Goal: Information Seeking & Learning: Learn about a topic

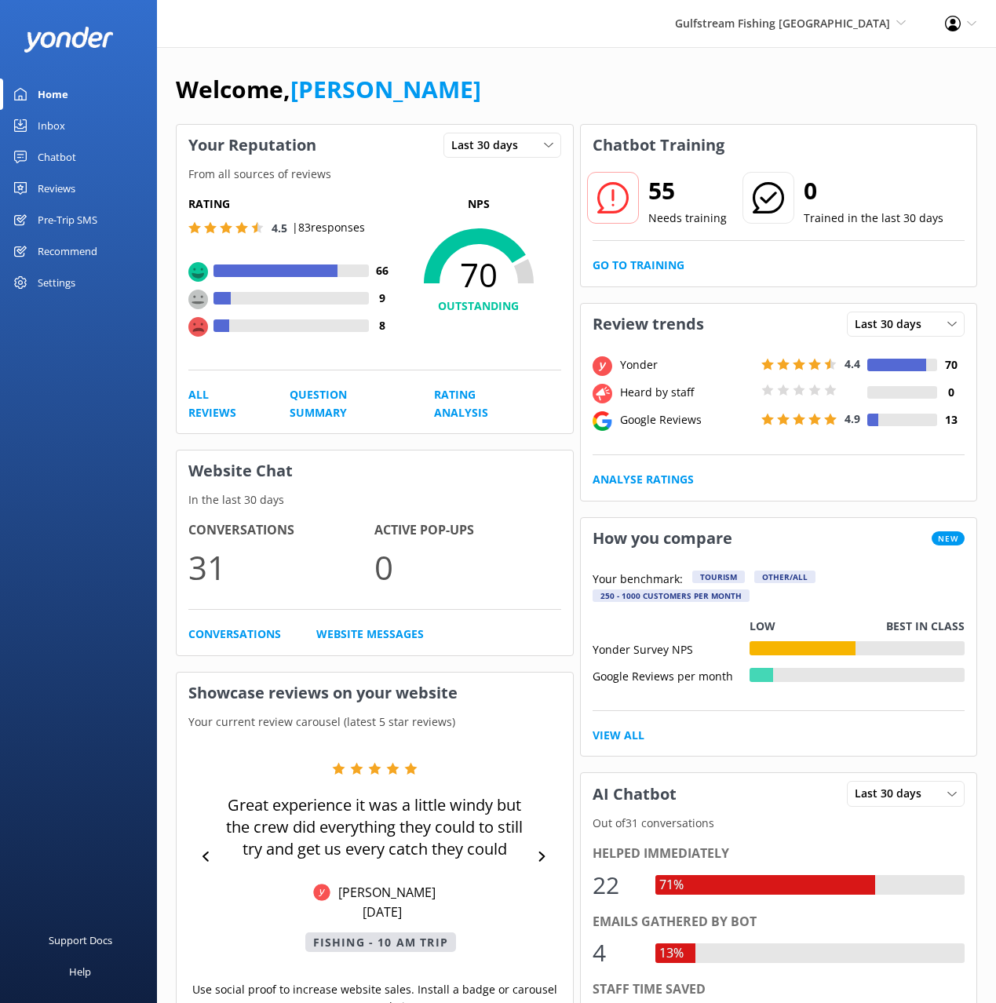
click at [562, 79] on div "Welcome, [PERSON_NAME]" at bounding box center [577, 97] width 802 height 53
click at [568, 89] on div "Welcome, [PERSON_NAME]" at bounding box center [577, 97] width 802 height 53
click at [38, 123] on div "Inbox" at bounding box center [51, 125] width 27 height 31
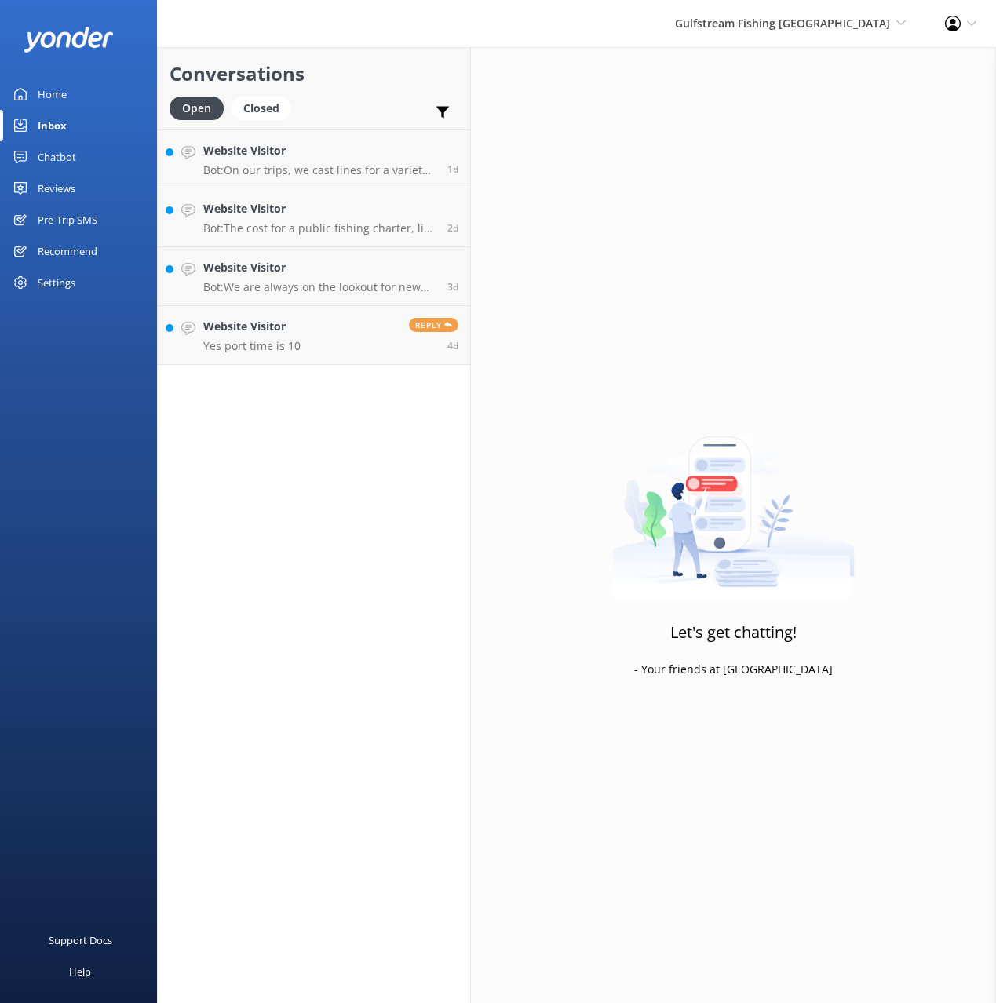
drag, startPoint x: 71, startPoint y: 164, endPoint x: 147, endPoint y: 157, distance: 76.5
click at [71, 164] on div "Chatbot" at bounding box center [57, 156] width 38 height 31
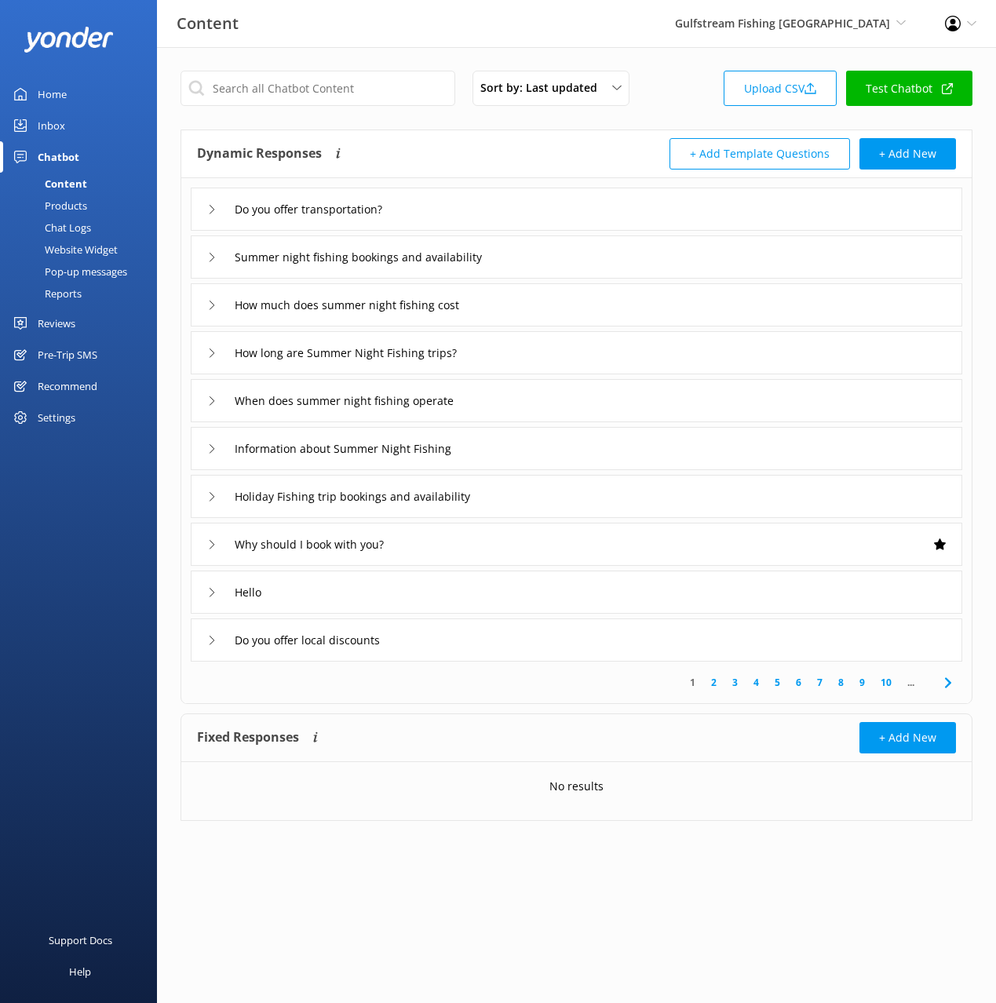
click at [53, 199] on div "Products" at bounding box center [48, 206] width 78 height 22
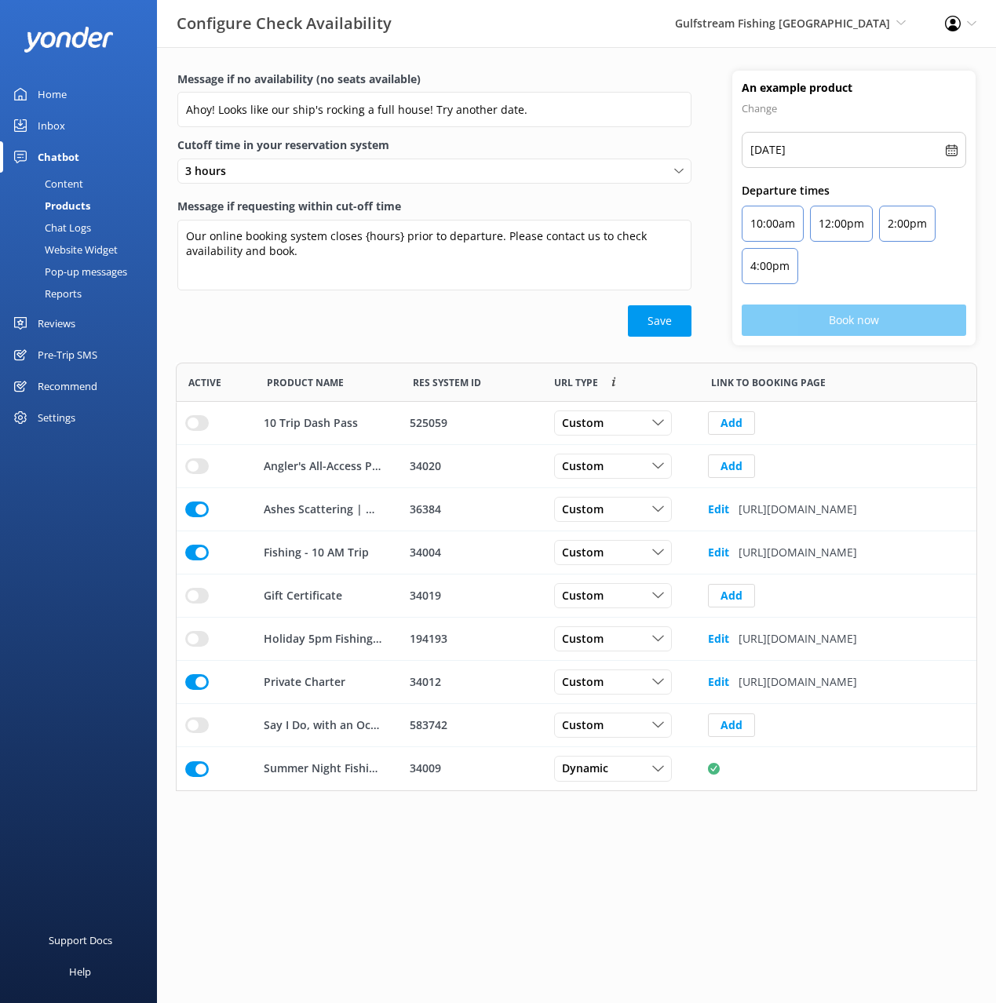
scroll to position [429, 802]
click at [593, 499] on div "Custom Custom Dynamic" at bounding box center [613, 509] width 118 height 25
click at [466, 304] on div "Message if requesting within cut-off time Our online booking system closes {hou…" at bounding box center [434, 252] width 514 height 108
click at [459, 302] on div "Message if requesting within cut-off time Our online booking system closes {hou…" at bounding box center [434, 252] width 514 height 108
click at [442, 321] on div "Save" at bounding box center [434, 320] width 514 height 31
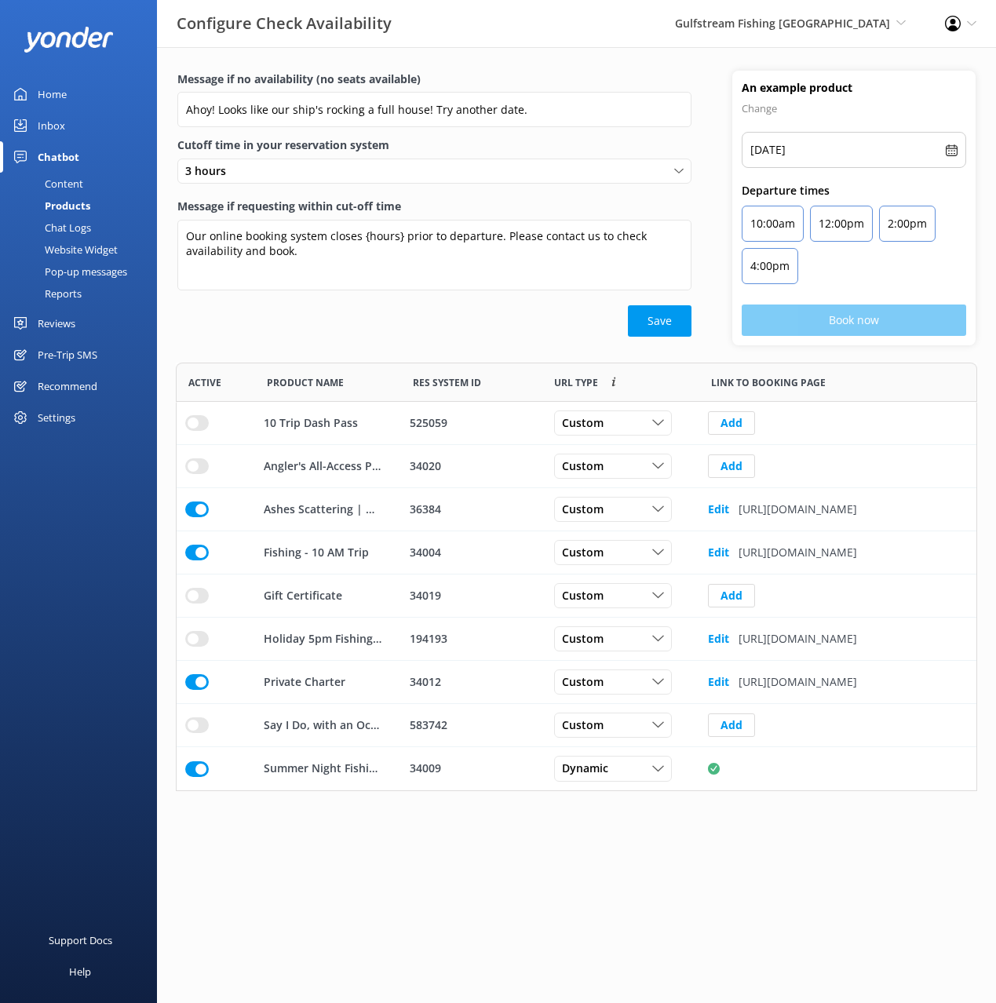
click at [109, 233] on link "Chat Logs" at bounding box center [83, 228] width 148 height 22
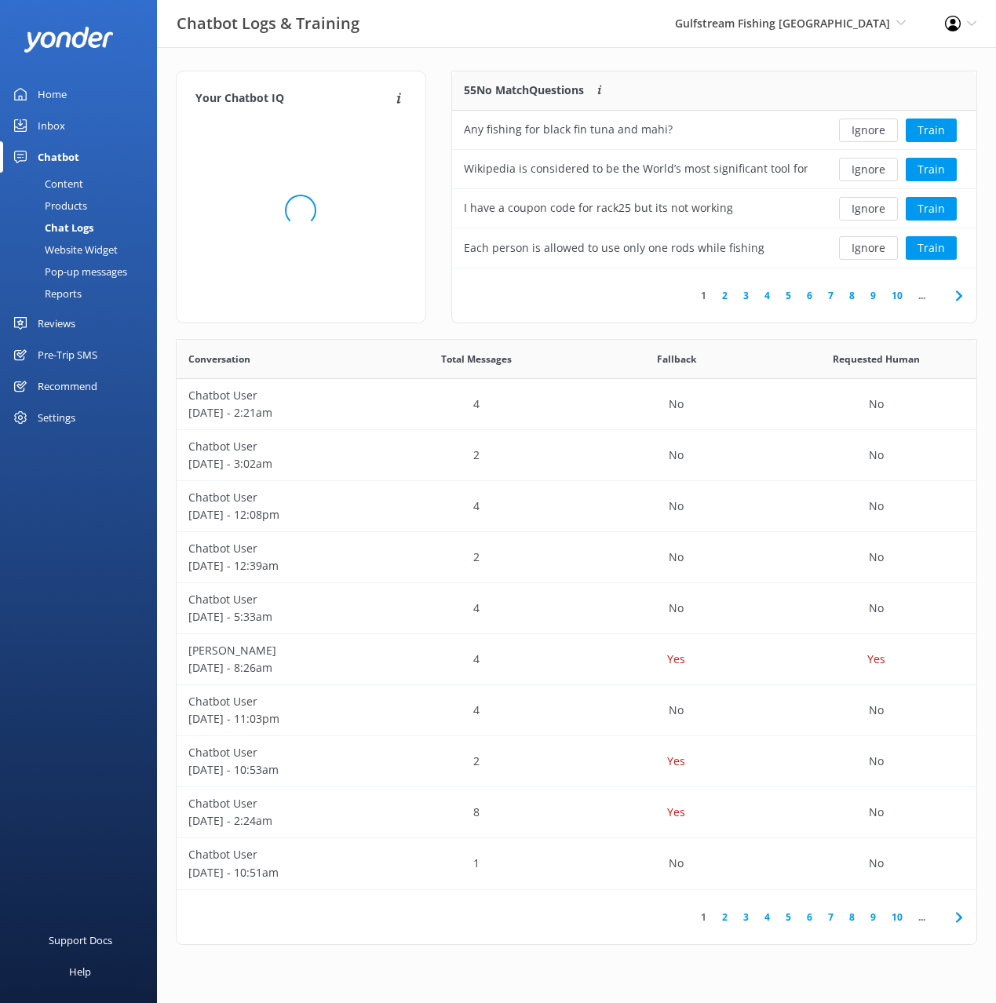
scroll to position [197, 524]
drag, startPoint x: 71, startPoint y: 100, endPoint x: 101, endPoint y: 104, distance: 30.1
click at [71, 100] on link "Home" at bounding box center [78, 94] width 157 height 31
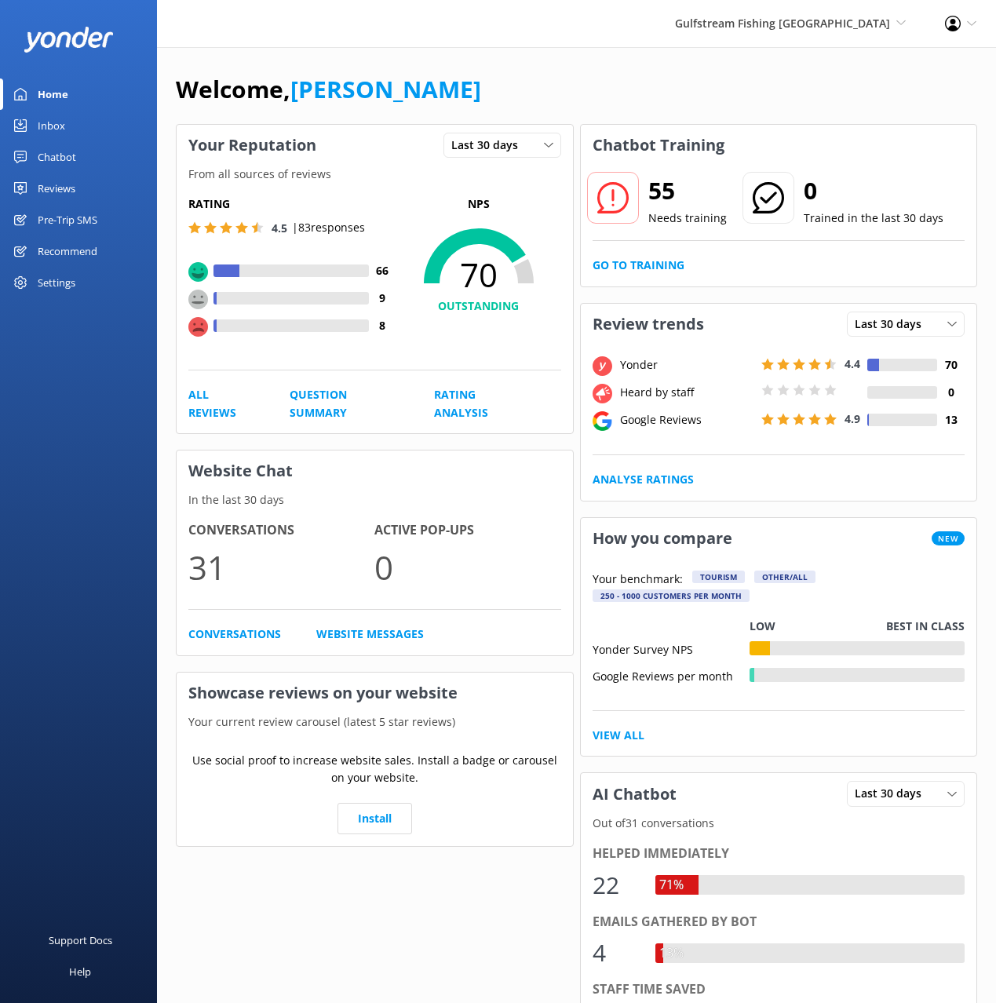
click at [703, 64] on div "Welcome, [PERSON_NAME] Your Reputation Last 30 days Last 7 days Last 30 days Fr…" at bounding box center [576, 857] width 839 height 1621
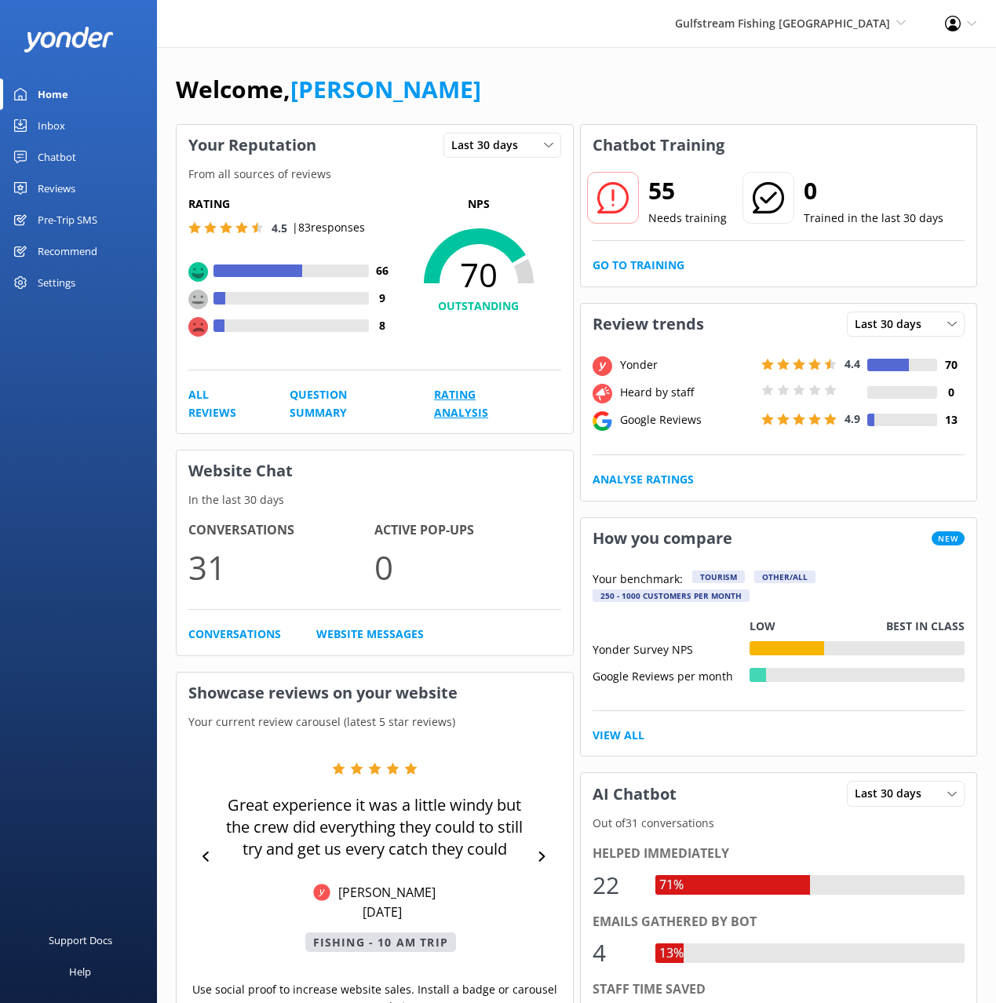
scroll to position [1, 0]
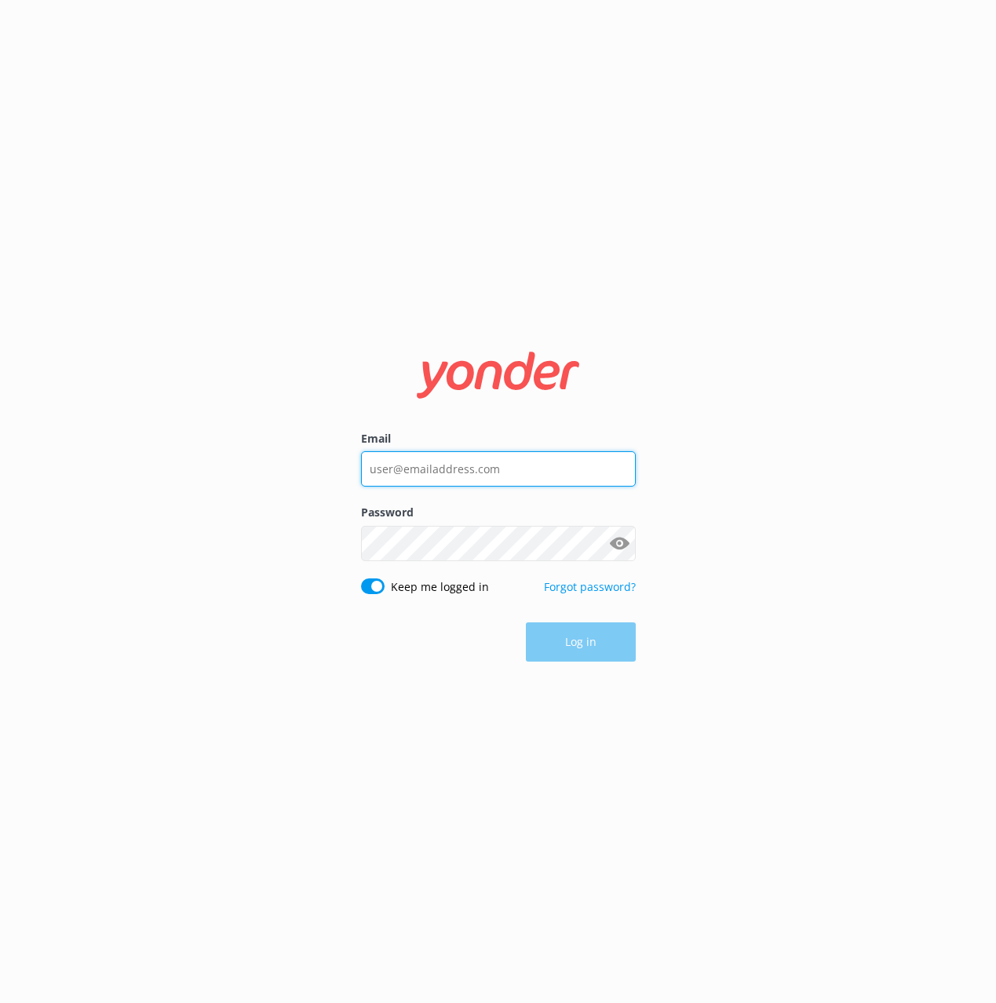
drag, startPoint x: 453, startPoint y: 473, endPoint x: 470, endPoint y: 486, distance: 21.4
click at [453, 473] on input "Email" at bounding box center [498, 468] width 275 height 35
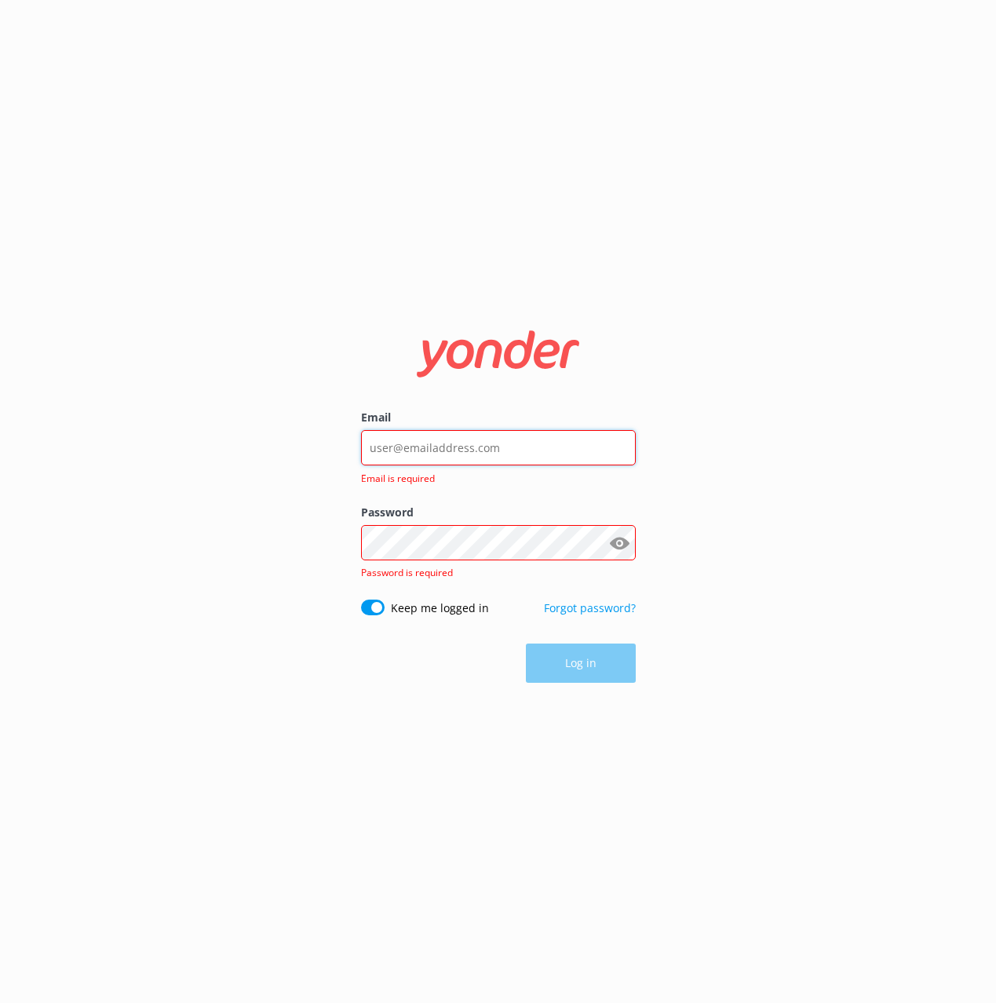
type input "[EMAIL_ADDRESS][DOMAIN_NAME]"
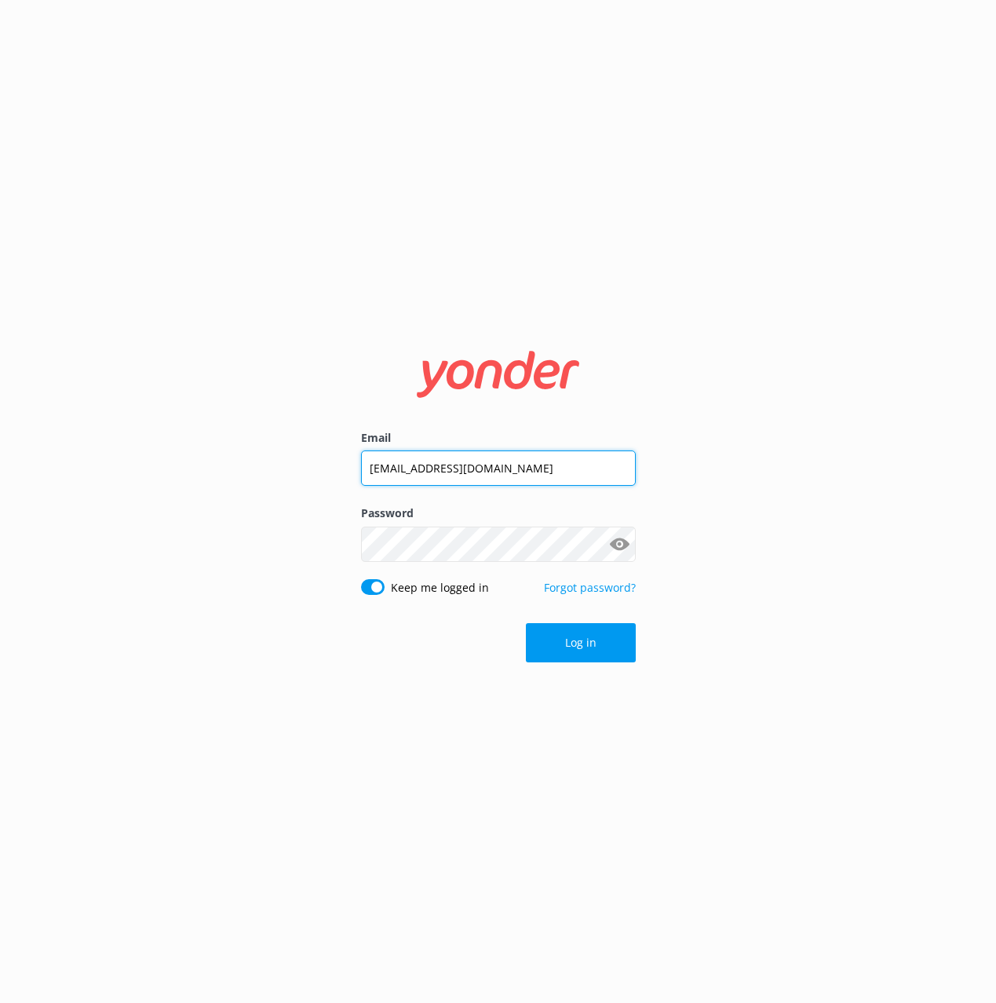
click button "Log in" at bounding box center [581, 642] width 110 height 39
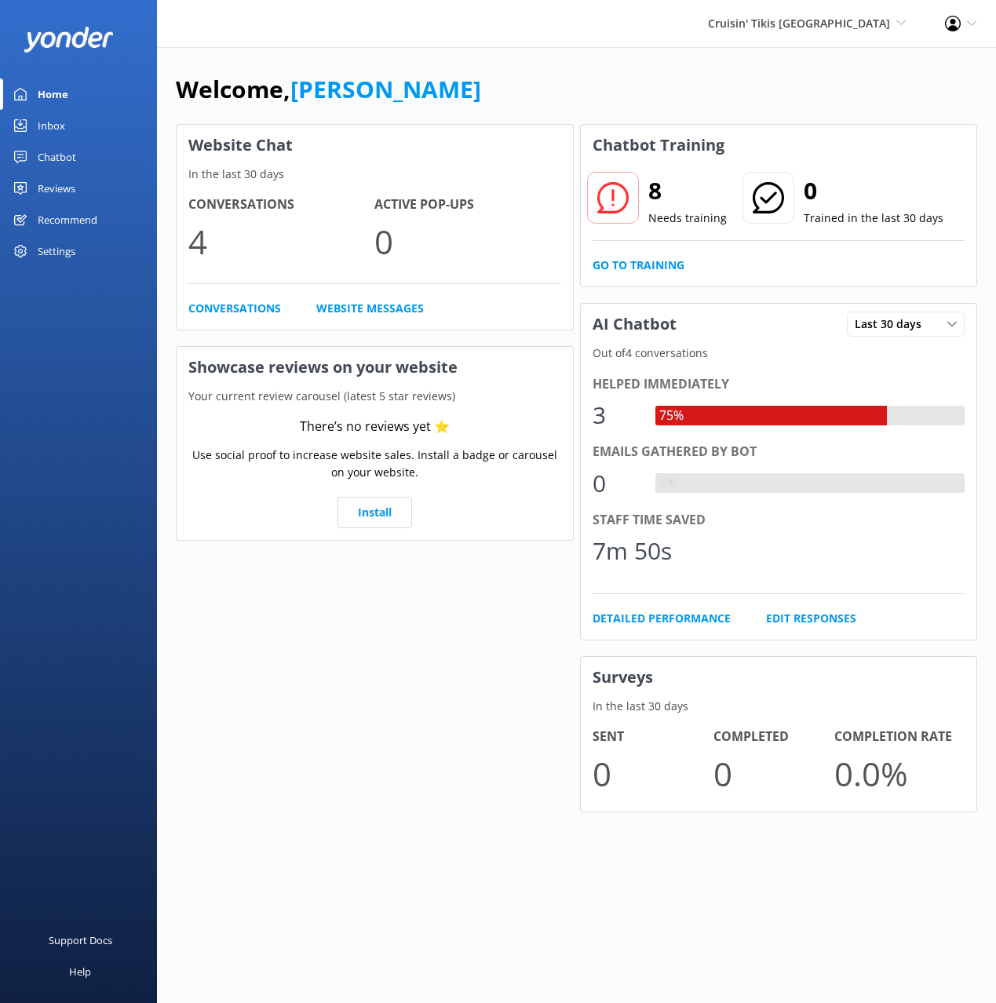
drag, startPoint x: 75, startPoint y: 161, endPoint x: 143, endPoint y: 158, distance: 67.6
click at [76, 160] on link "Chatbot" at bounding box center [78, 156] width 157 height 31
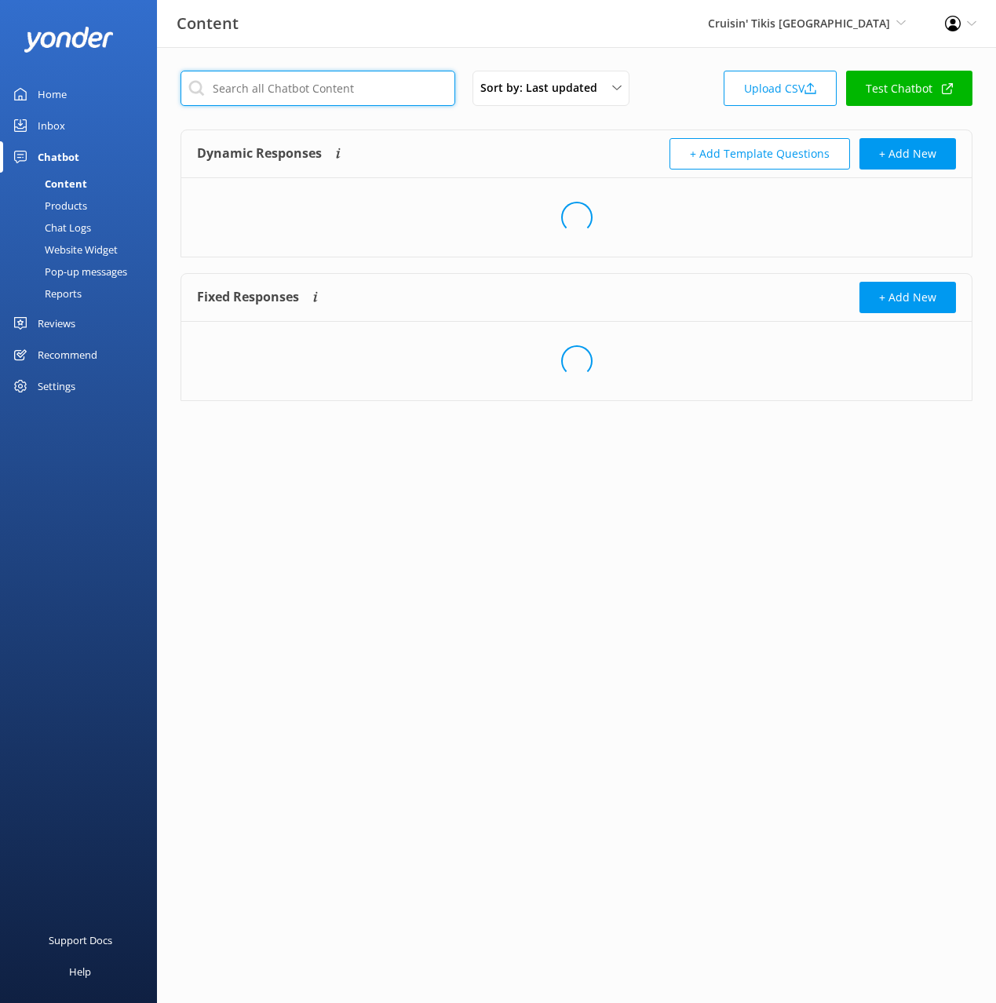
click at [353, 96] on input "text" at bounding box center [318, 88] width 275 height 35
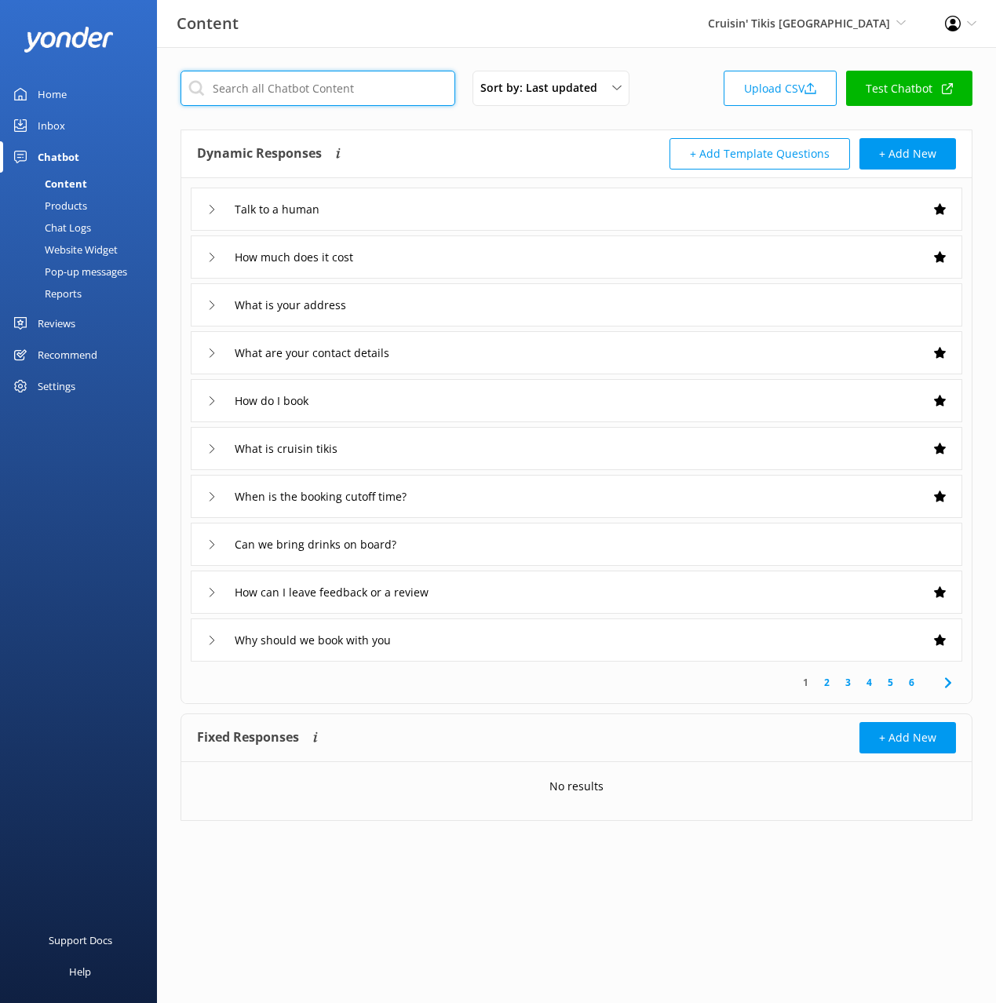
paste input "I'm running late"
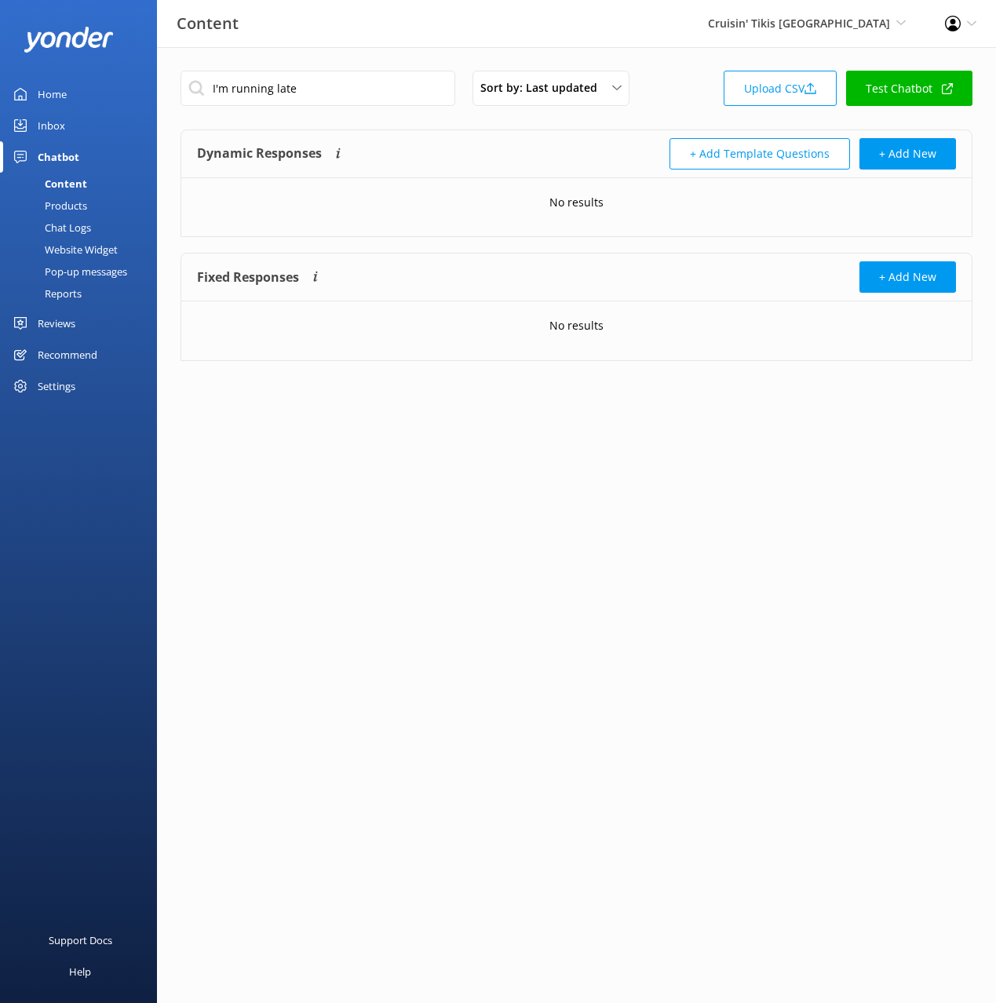
drag, startPoint x: 473, startPoint y: 131, endPoint x: 484, endPoint y: 134, distance: 11.4
click at [473, 131] on div "Dynamic Responses The chatbot will generate a response based on the content inf…" at bounding box center [576, 154] width 791 height 48
click at [318, 92] on input "I'm running late" at bounding box center [318, 88] width 275 height 35
paste input "Do you provide food"
type input "Do you provide food"
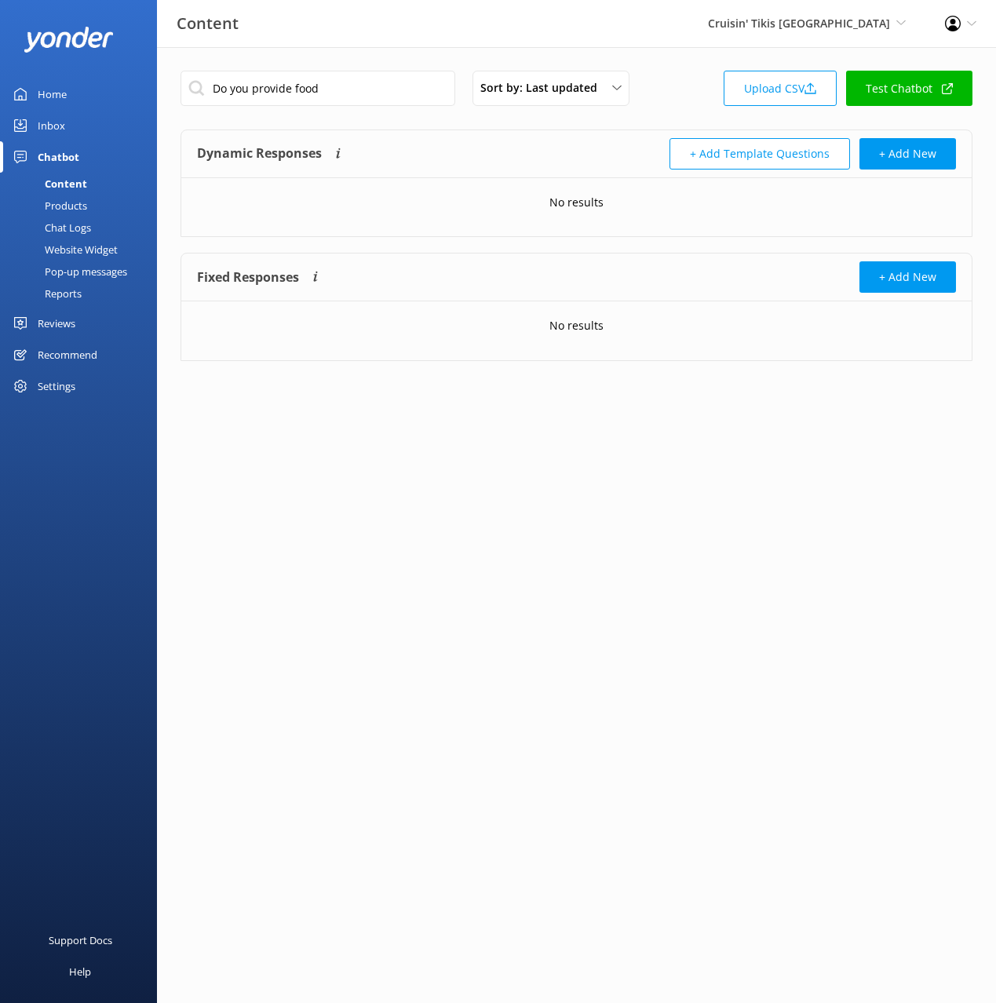
click at [678, 72] on div "Do you provide food Sort by: Last updated Title (A-Z) Last updated Upload CSV T…" at bounding box center [577, 93] width 792 height 45
click at [396, 91] on input "Do you provide food" at bounding box center [318, 88] width 275 height 35
drag, startPoint x: 683, startPoint y: 109, endPoint x: 768, endPoint y: 91, distance: 86.7
click at [683, 109] on div "Sort by: Last updated Title (A-Z) Last updated Upload CSV Test Chatbot" at bounding box center [577, 93] width 792 height 45
click at [791, 87] on link "Upload CSV" at bounding box center [780, 88] width 113 height 35
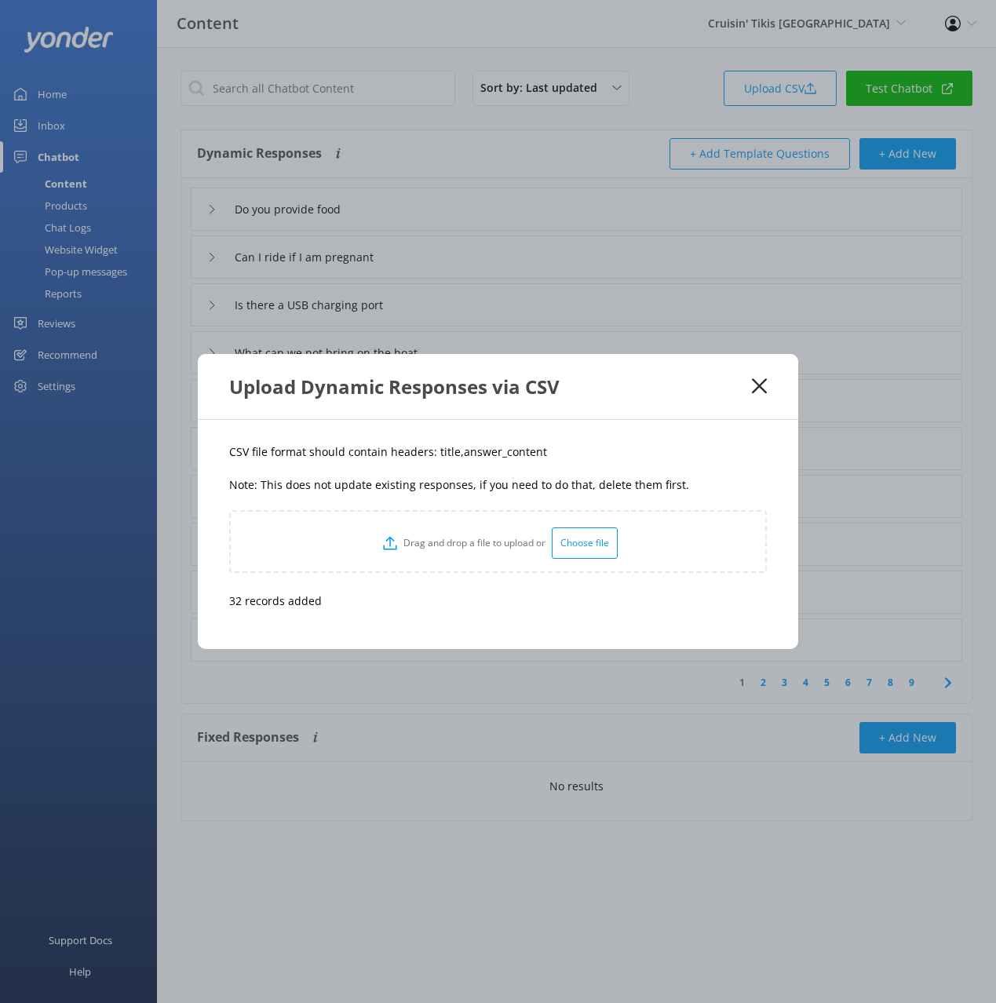
click at [756, 383] on use at bounding box center [759, 386] width 15 height 15
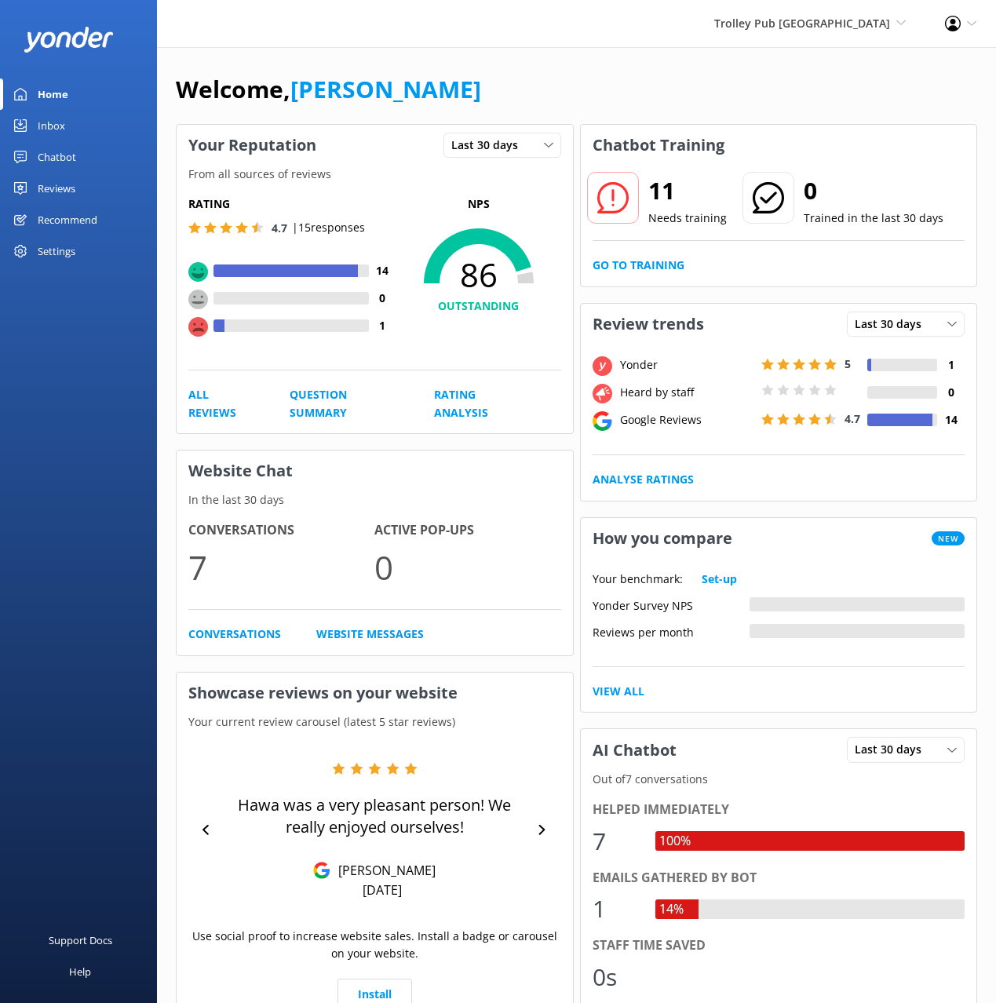
click at [100, 155] on link "Chatbot" at bounding box center [78, 156] width 157 height 31
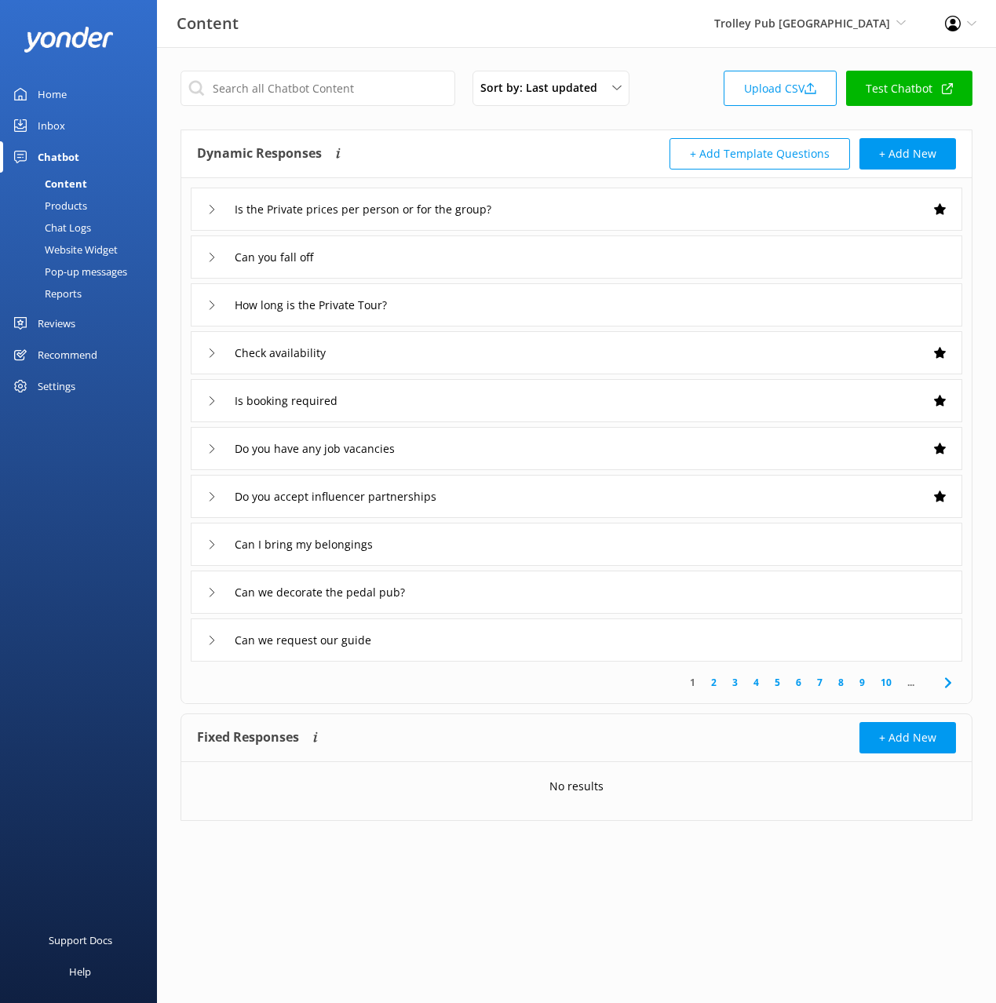
drag, startPoint x: 476, startPoint y: 144, endPoint x: 455, endPoint y: 137, distance: 21.9
click at [472, 144] on div "Dynamic Responses The chatbot will generate a response based on the content inf…" at bounding box center [387, 153] width 380 height 31
click at [396, 82] on input "text" at bounding box center [318, 88] width 275 height 35
paste input "Do you have a lost property"
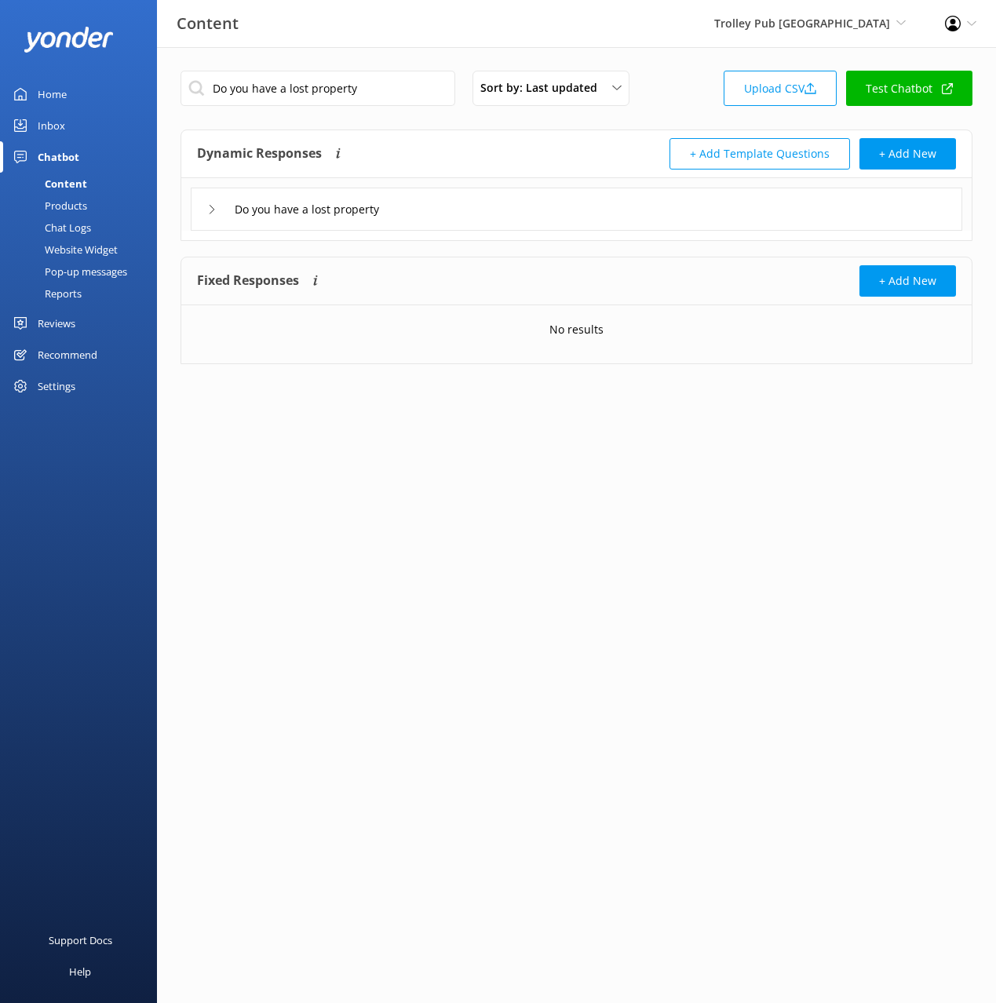
click at [751, 183] on div "Do you have a lost property" at bounding box center [576, 204] width 791 height 53
click at [741, 190] on div "Do you have a lost property" at bounding box center [577, 209] width 772 height 43
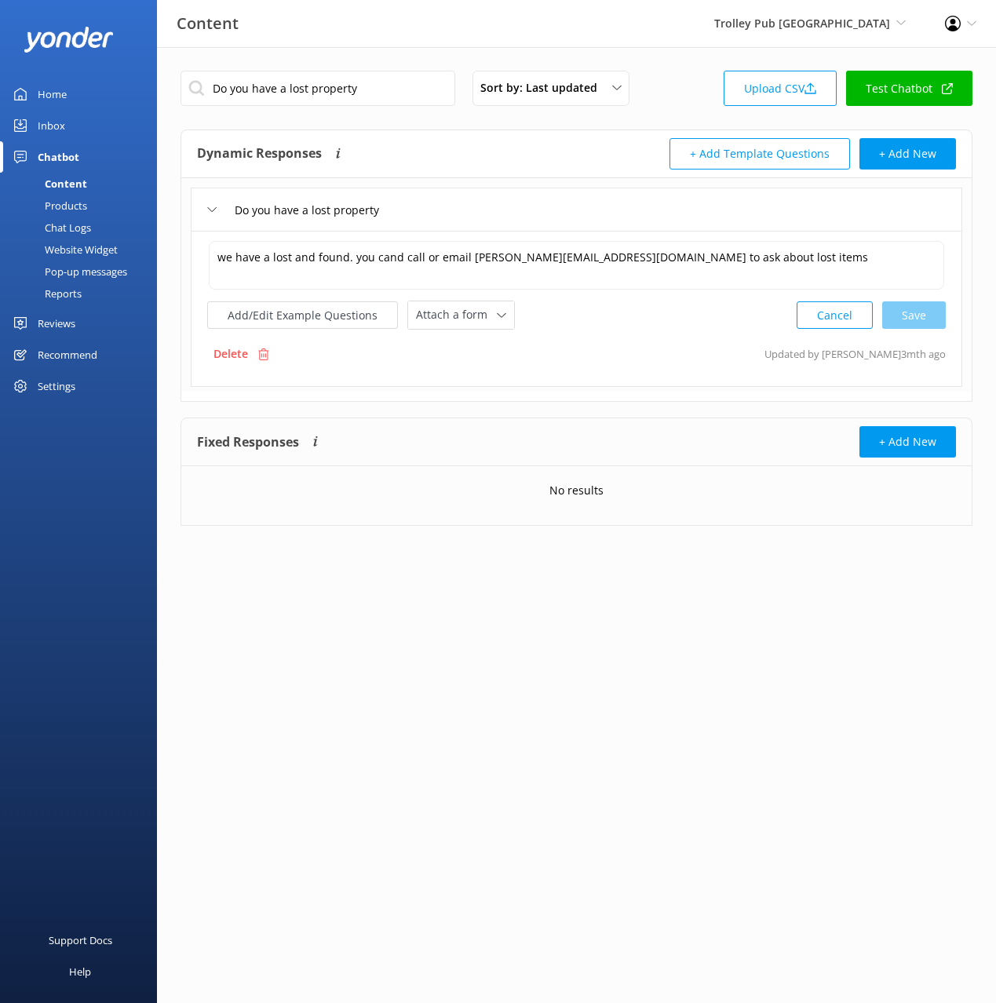
click at [741, 190] on div "Do you have a lost property" at bounding box center [577, 209] width 772 height 43
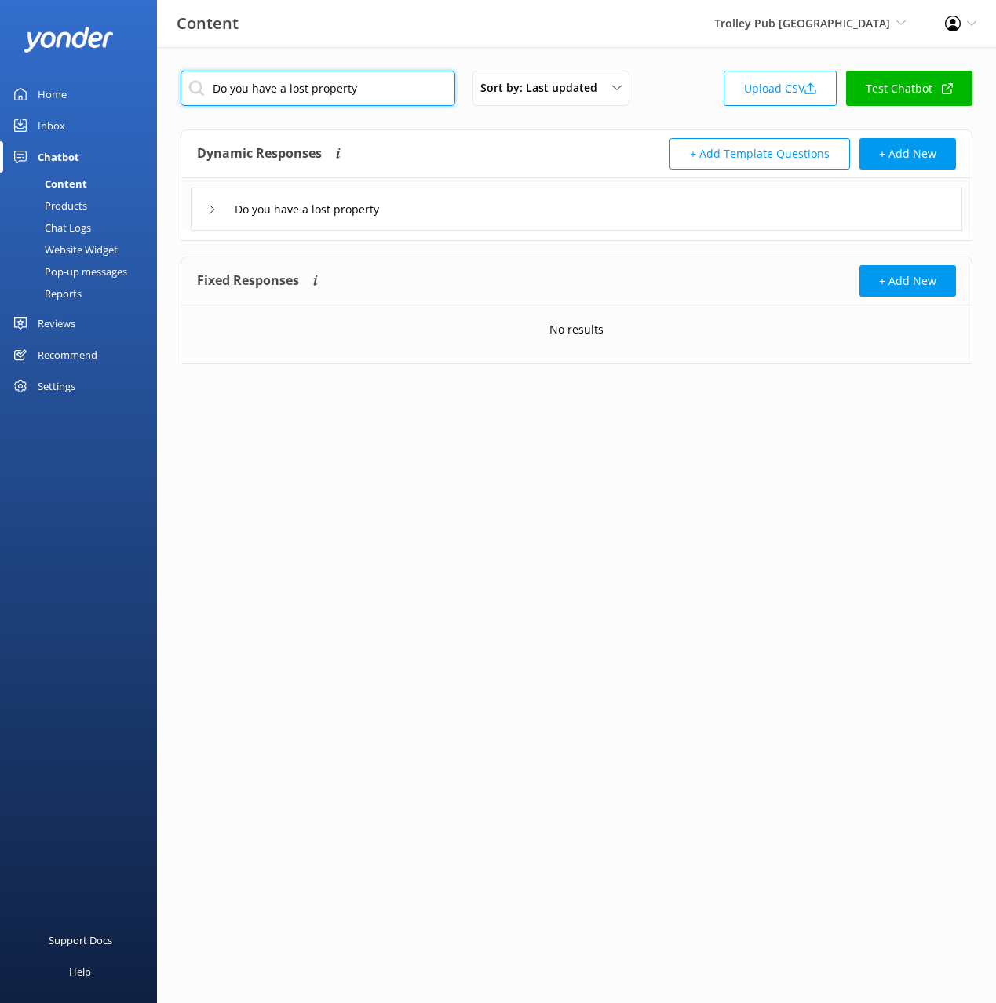
click at [355, 84] on input "Do you have a lost property" at bounding box center [318, 88] width 275 height 35
paste input "Can I come if Im injured or health medical conditions?"
type input "Can I come if Im injured or health medical conditions?"
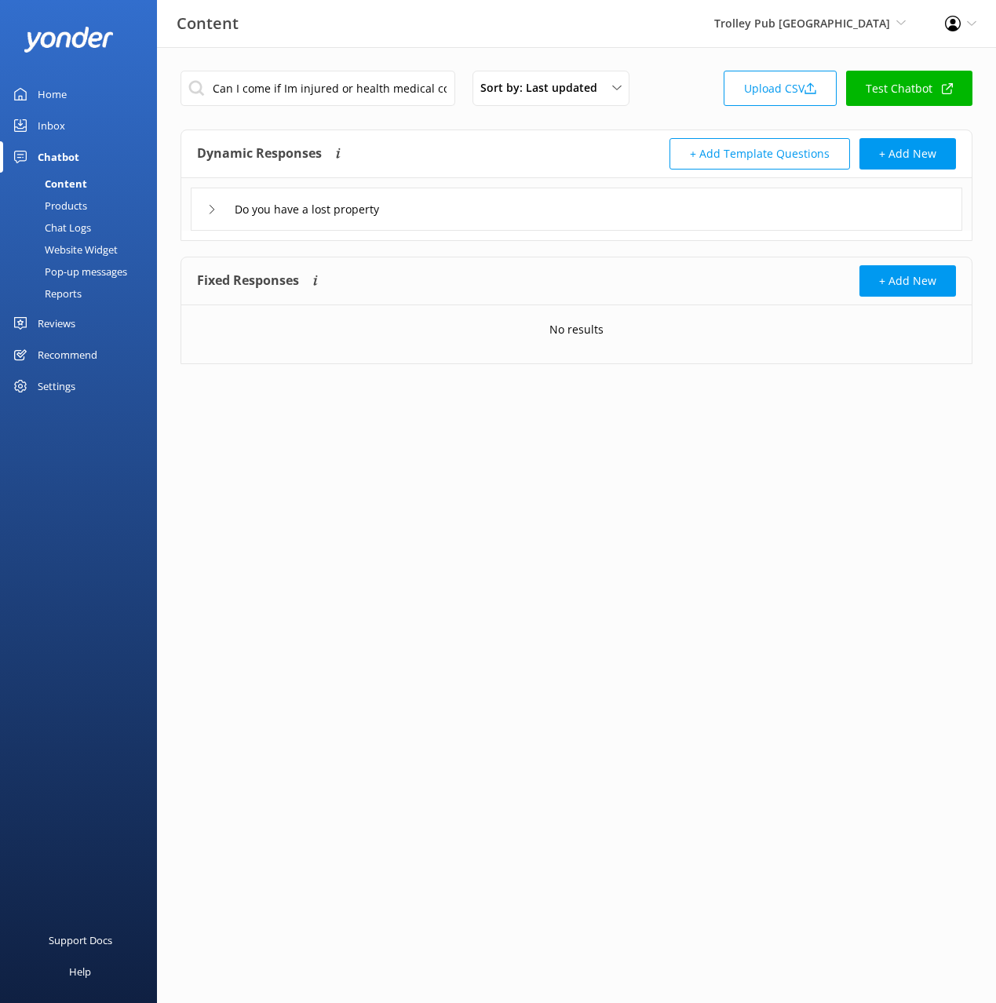
click at [528, 9] on div "Content Trolley Pub St Louis Black Cat Cruises Banff Airporter International An…" at bounding box center [498, 23] width 996 height 47
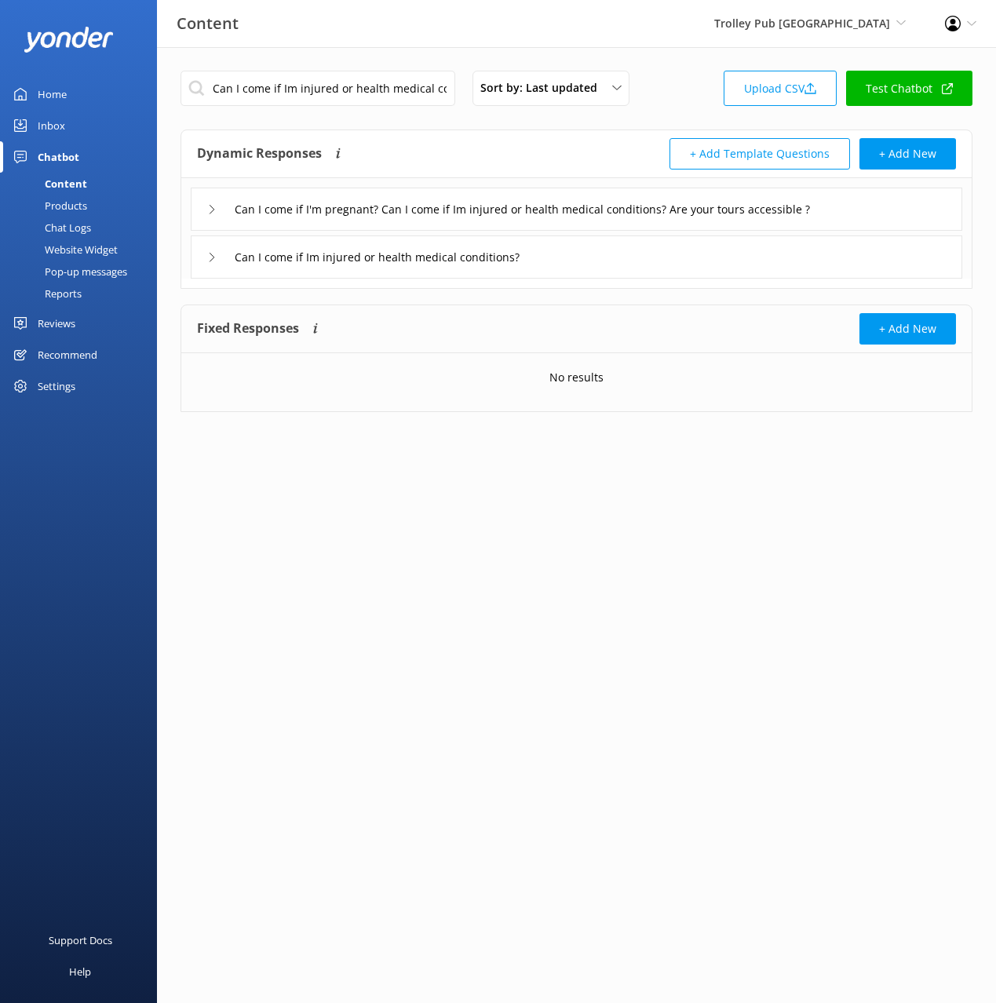
click at [663, 92] on div "Can I come if Im injured or health medical conditions? Sort by: Last updated Ti…" at bounding box center [577, 93] width 792 height 45
click at [873, 215] on div "Can I come if I'm pregnant? Can I come if Im injured or health medical conditio…" at bounding box center [577, 209] width 772 height 43
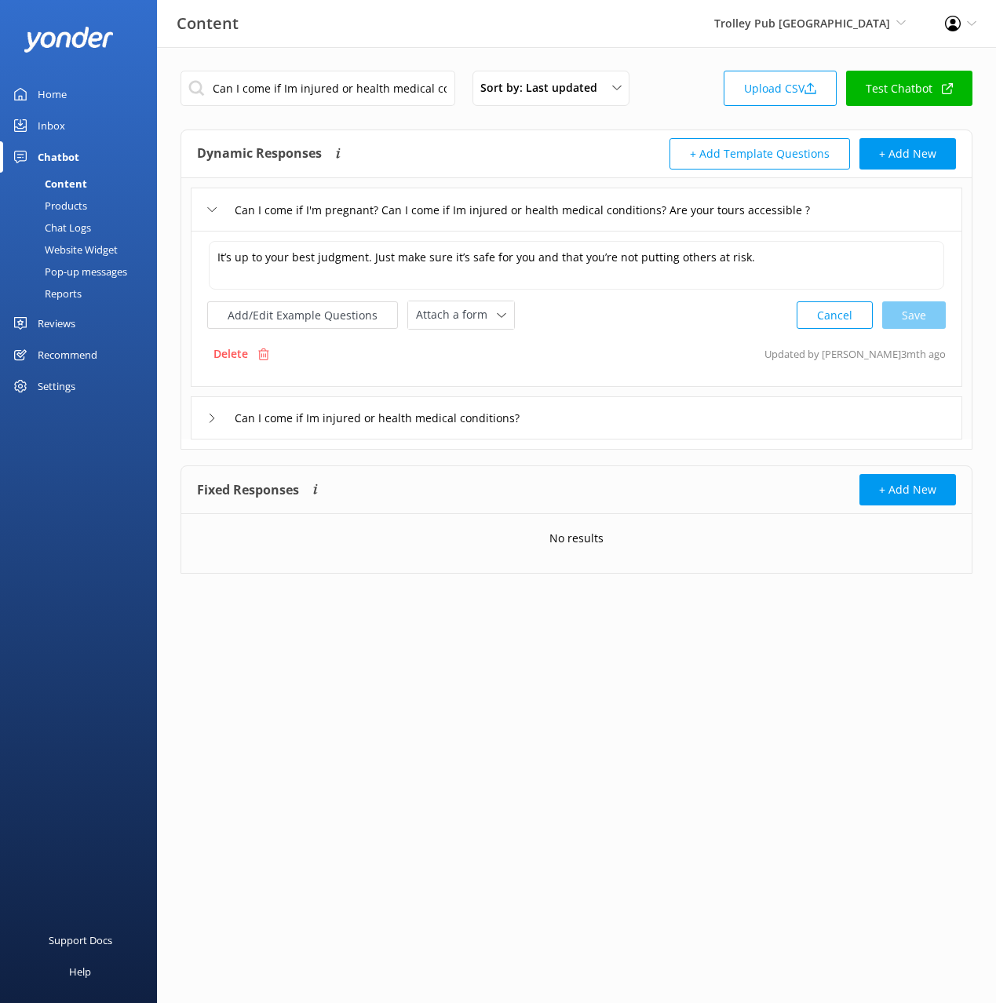
click at [873, 215] on div "Can I come if I'm pregnant? Can I come if Im injured or health medical conditio…" at bounding box center [577, 209] width 772 height 43
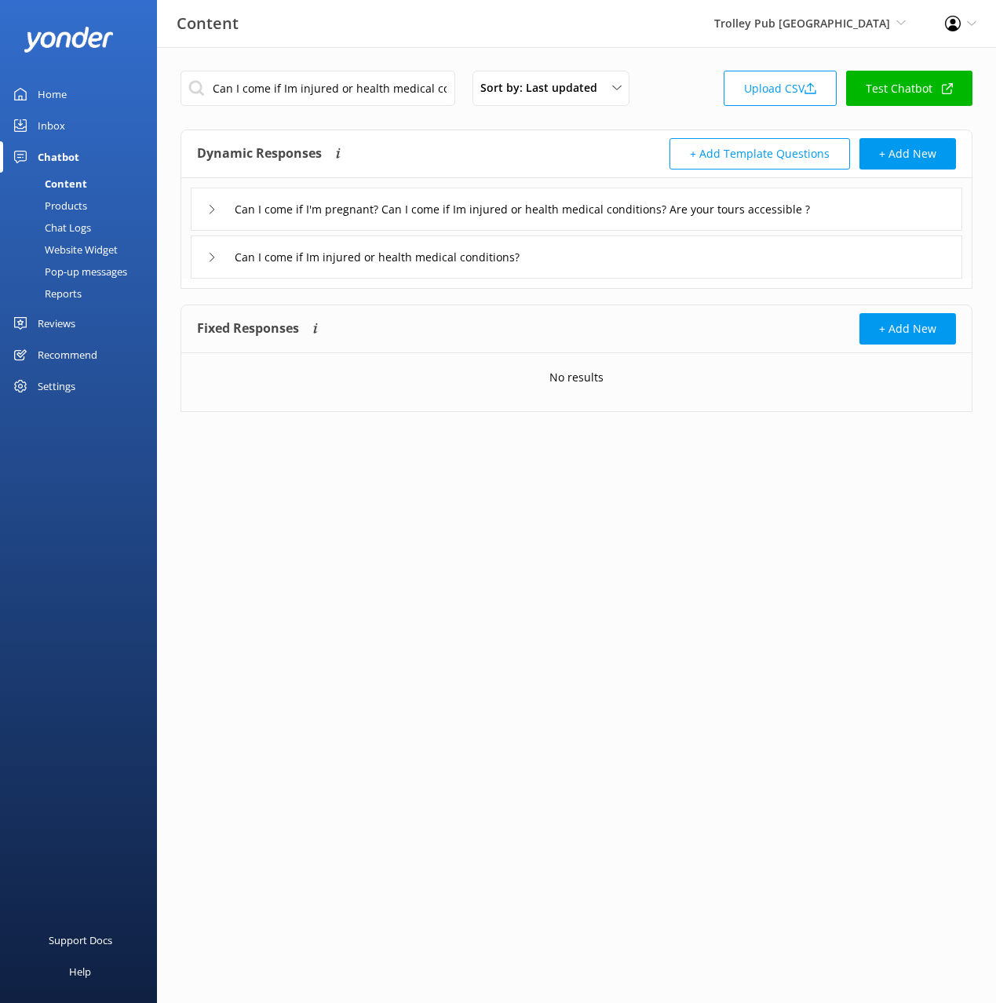
click at [670, 76] on div "Can I come if Im injured or health medical conditions? Sort by: Last updated Ti…" at bounding box center [577, 93] width 792 height 45
